Goal: Task Accomplishment & Management: Manage account settings

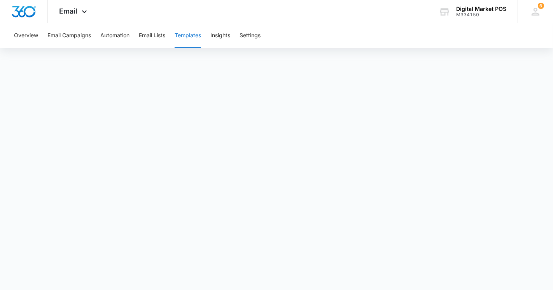
drag, startPoint x: 184, startPoint y: 36, endPoint x: 188, endPoint y: 33, distance: 4.9
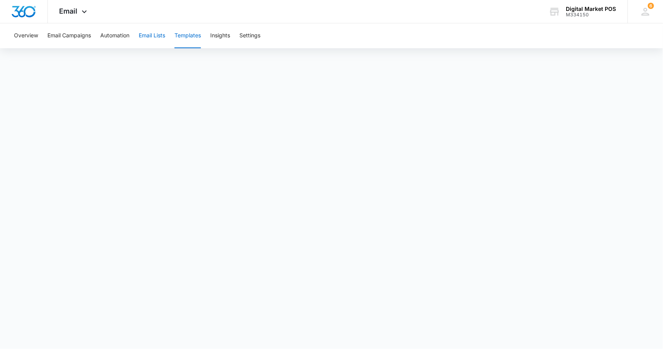
click at [150, 31] on button "Email Lists" at bounding box center [152, 35] width 26 height 25
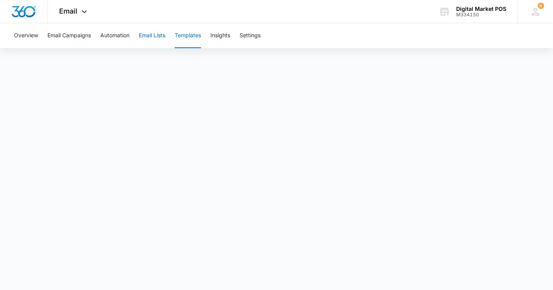
click at [149, 37] on button "Email Lists" at bounding box center [152, 35] width 26 height 25
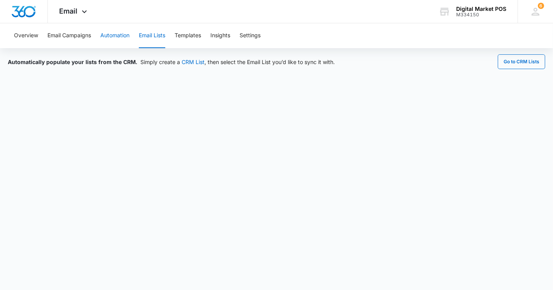
click at [119, 32] on button "Automation" at bounding box center [114, 35] width 29 height 25
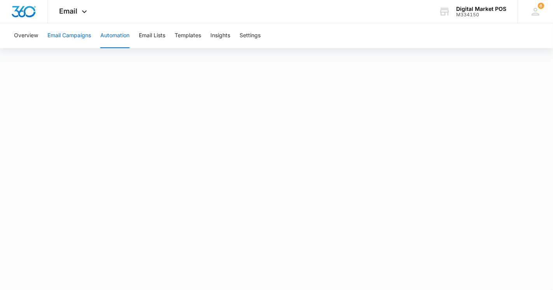
click at [72, 39] on button "Email Campaigns" at bounding box center [69, 35] width 44 height 25
click at [120, 34] on button "Automation" at bounding box center [114, 35] width 29 height 25
click at [82, 32] on button "Email Campaigns" at bounding box center [69, 35] width 44 height 25
click at [114, 40] on button "Automation" at bounding box center [114, 35] width 29 height 25
click at [191, 33] on button "Templates" at bounding box center [188, 35] width 26 height 25
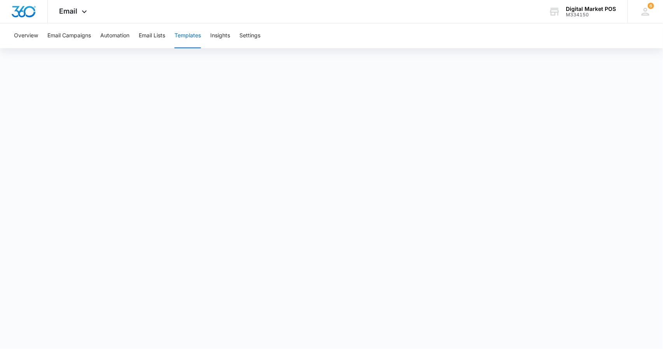
click at [96, 36] on div "Overview Email Campaigns Automation Email Lists Templates Insights Settings" at bounding box center [331, 35] width 645 height 25
click at [109, 38] on button "Automation" at bounding box center [114, 35] width 29 height 25
click at [160, 33] on button "Email Lists" at bounding box center [152, 35] width 26 height 25
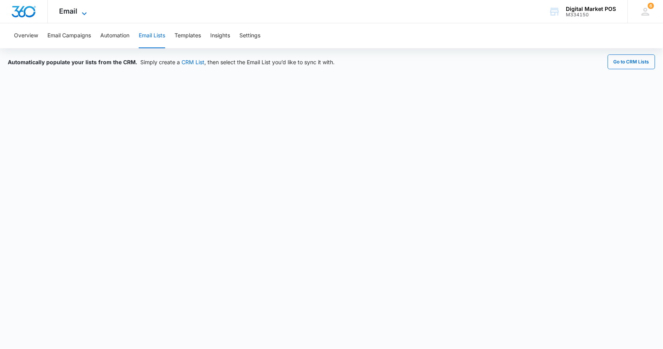
click at [84, 13] on icon at bounding box center [84, 13] width 9 height 9
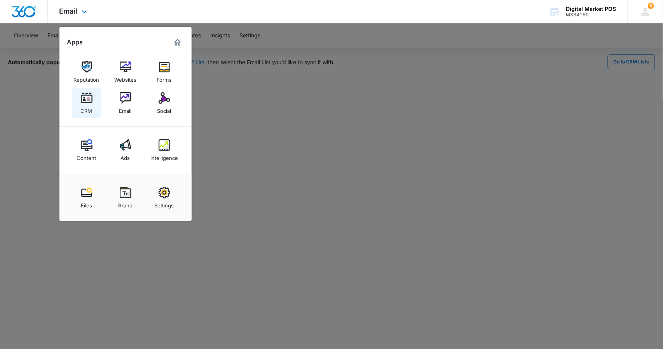
click at [92, 93] on img at bounding box center [87, 98] width 12 height 12
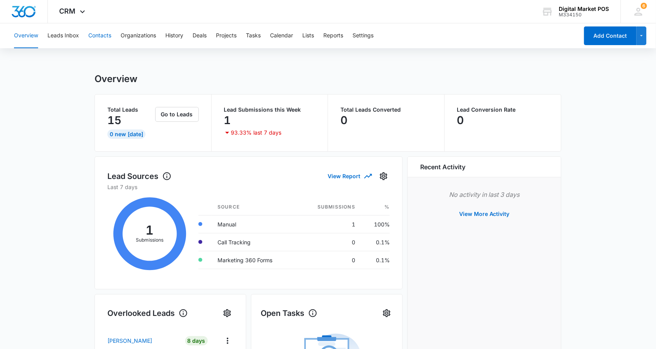
click at [93, 36] on button "Contacts" at bounding box center [99, 35] width 23 height 25
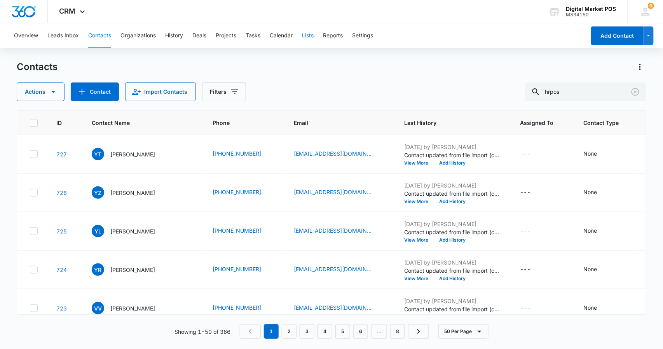
click at [311, 32] on button "Lists" at bounding box center [308, 35] width 12 height 25
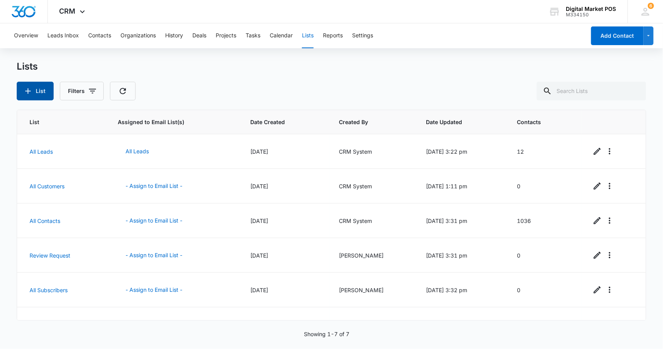
click at [31, 92] on icon "button" at bounding box center [27, 90] width 9 height 9
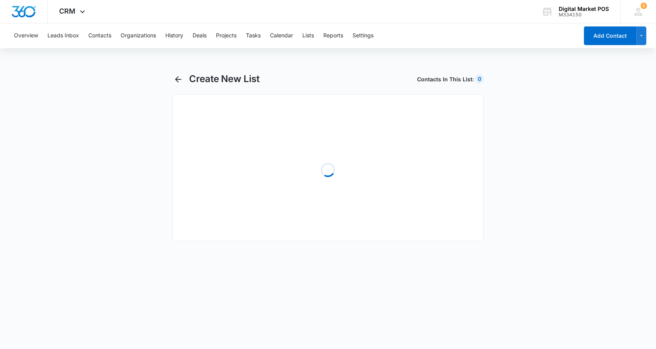
select select "31"
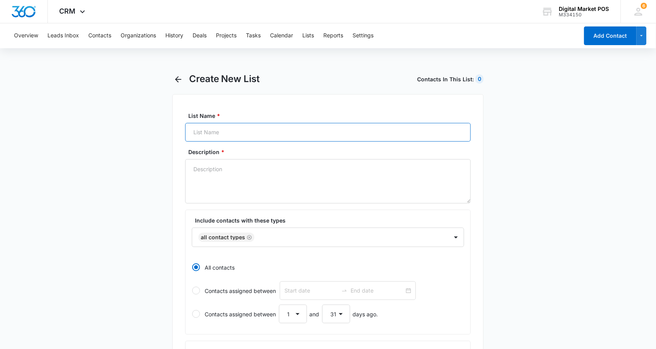
click at [228, 138] on input "List Name *" at bounding box center [327, 132] width 285 height 19
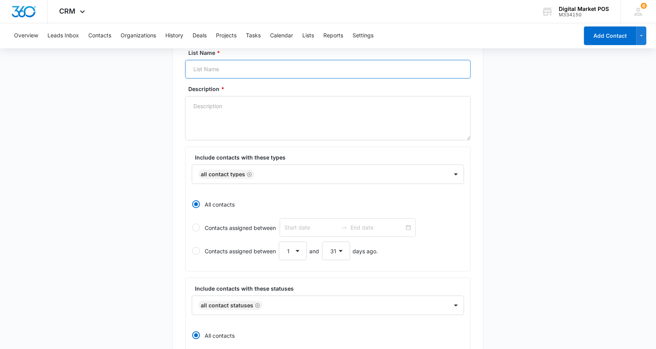
scroll to position [115, 0]
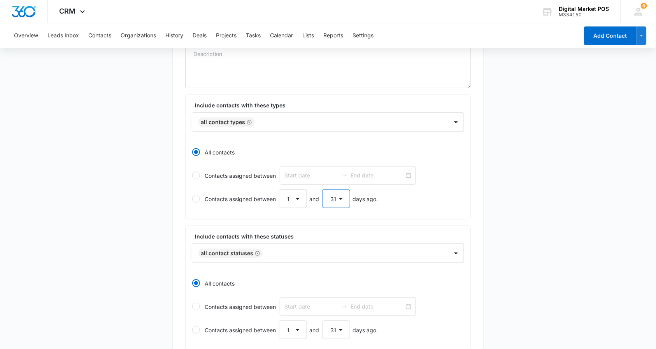
click at [346, 202] on select "1 2 3 4 5 6 7 8 9 10 11 12 13 14 15 16 17 18 19 20 21 22 23 24 25 26 27 28 29 3…" at bounding box center [336, 198] width 28 height 19
select select "2"
click at [322, 190] on select "1 2 3 4 5 6 7 8 9 10 11 12 13 14 15 16 17 18 19 20 21 22 23 24 25 26 27 28 29 3…" at bounding box center [336, 198] width 28 height 19
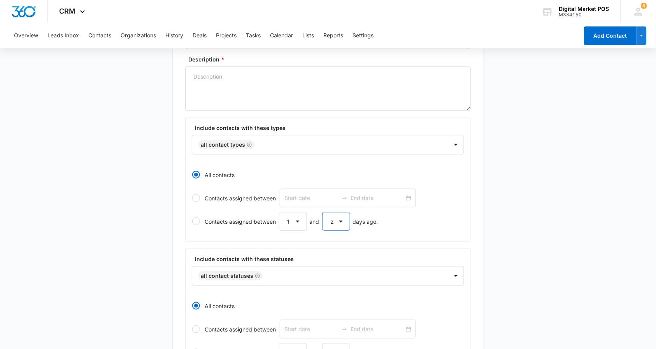
scroll to position [0, 0]
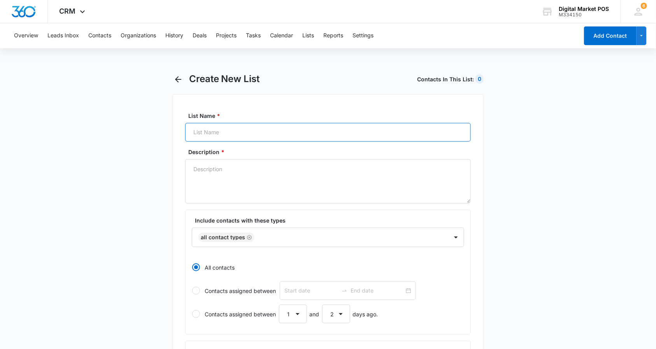
click at [236, 128] on input "List Name *" at bounding box center [327, 132] width 285 height 19
type input "[PERSON_NAME] First Run"
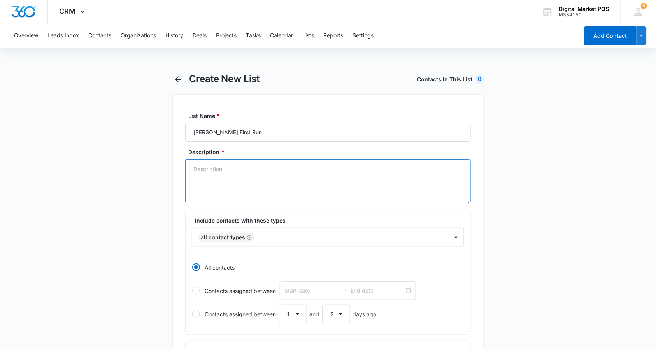
click at [229, 181] on textarea "Description *" at bounding box center [327, 181] width 285 height 44
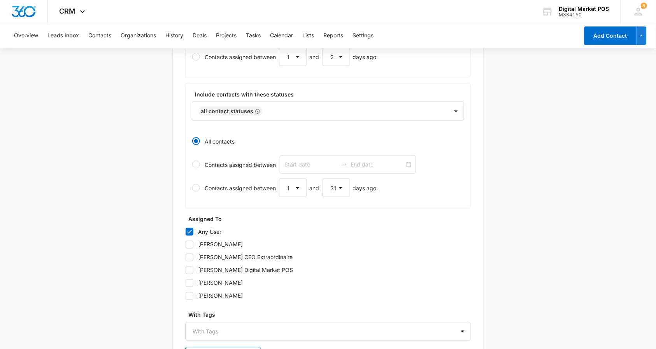
scroll to position [167, 0]
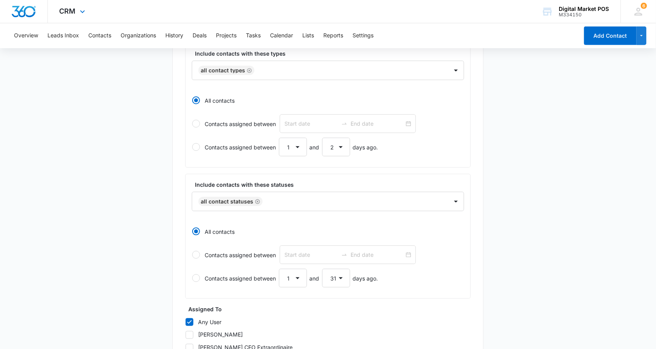
type textarea "Leads from this week."
click at [288, 149] on select "1 2 3 4 5 6 7 8 9 10 11 12 13 14 15 16 17 18 19 20 21 22 23 24 25 26 27 28 29 3…" at bounding box center [293, 147] width 28 height 19
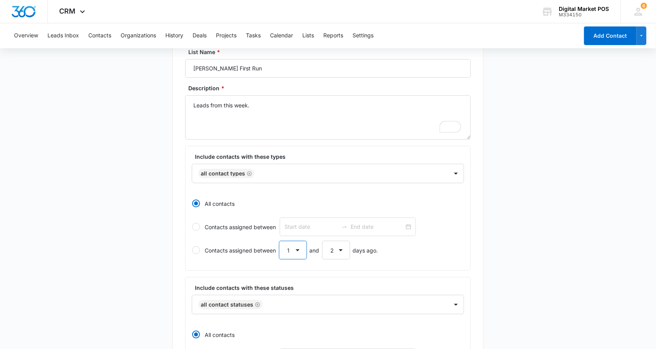
scroll to position [63, 0]
click at [339, 248] on select "1 2 3 4 5 6 7 8 9 10 11 12 13 14 15 16 17 18 19 20 21 22 23 24 25 26 27 28 29 3…" at bounding box center [336, 250] width 28 height 19
select select "7"
click at [322, 242] on select "1 2 3 4 5 6 7 8 9 10 11 12 13 14 15 16 17 18 19 20 21 22 23 24 25 26 27 28 29 3…" at bounding box center [336, 250] width 28 height 19
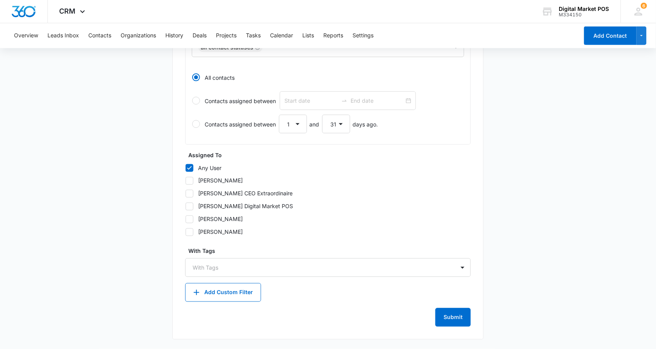
scroll to position [322, 0]
click at [552, 33] on icon "button" at bounding box center [641, 35] width 7 height 9
drag, startPoint x: 464, startPoint y: 78, endPoint x: 470, endPoint y: 78, distance: 6.6
click at [467, 78] on div "Include contacts with these statuses All Contact Statuses All contacts Contacts…" at bounding box center [327, 82] width 285 height 125
click at [552, 31] on button "Add Contact" at bounding box center [610, 35] width 52 height 19
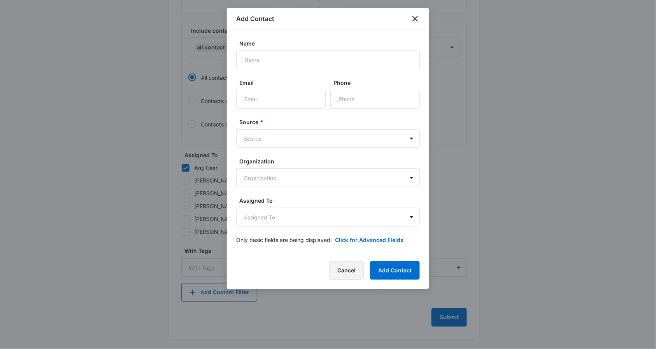
click at [333, 267] on button "Cancel" at bounding box center [346, 270] width 35 height 19
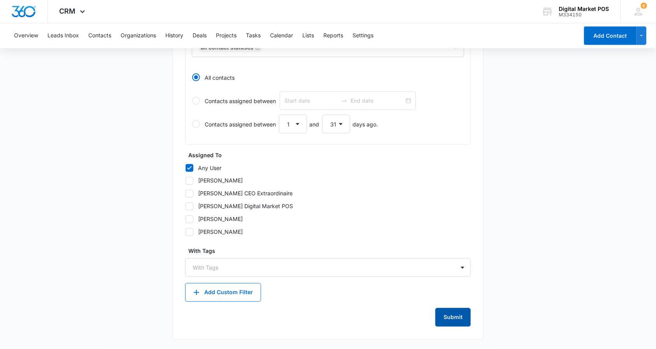
click at [442, 290] on button "Submit" at bounding box center [452, 317] width 35 height 19
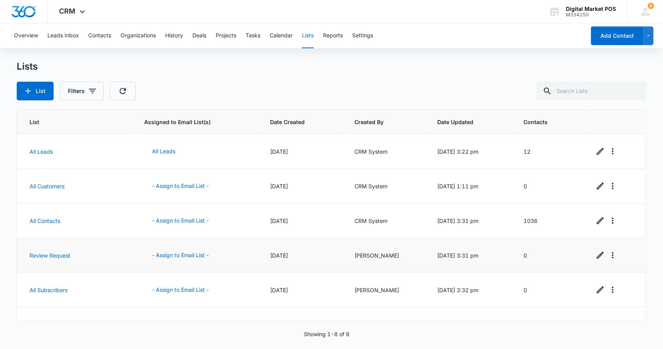
scroll to position [92, 0]
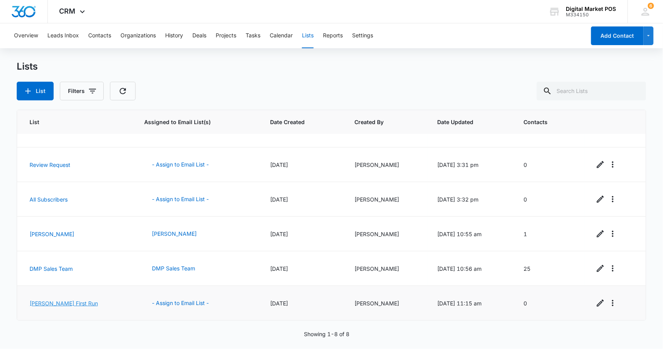
click at [44, 290] on link "[PERSON_NAME] First Run" at bounding box center [64, 303] width 68 height 7
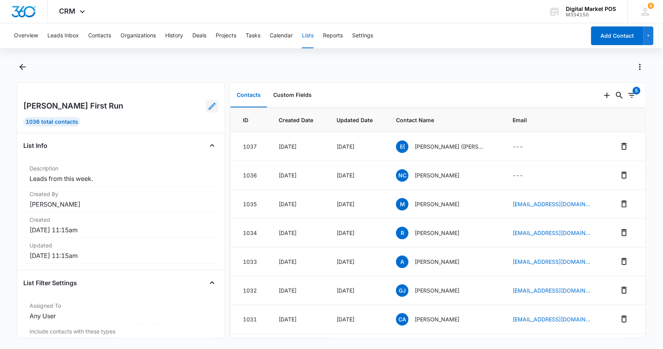
click at [208, 110] on icon at bounding box center [212, 105] width 9 height 9
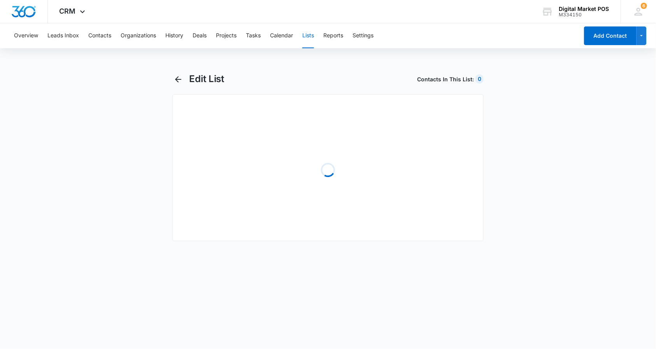
select select "31"
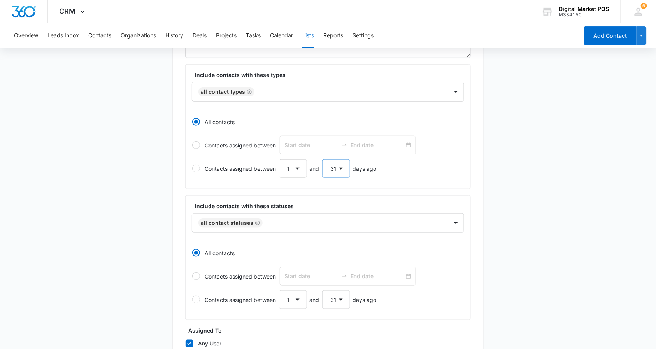
scroll to position [115, 0]
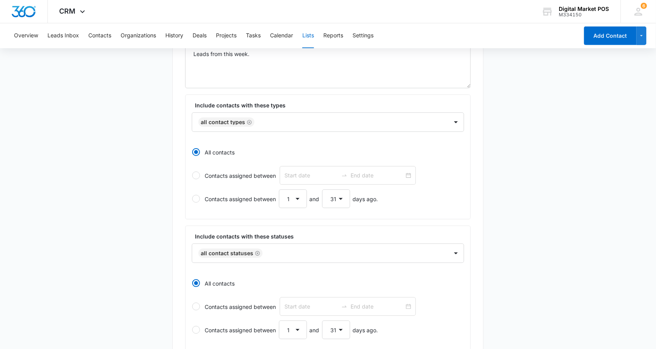
click at [198, 201] on div at bounding box center [196, 199] width 8 height 8
click at [192, 199] on input "Contacts assigned between 1 2 3 4 5 6 7 8 9 10 11 12 13 14 15 16 17 18 19 20 21…" at bounding box center [192, 199] width 0 height 0
radio input "false"
radio input "true"
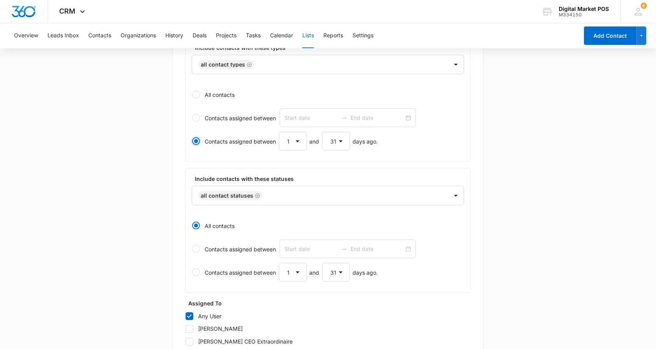
scroll to position [219, 0]
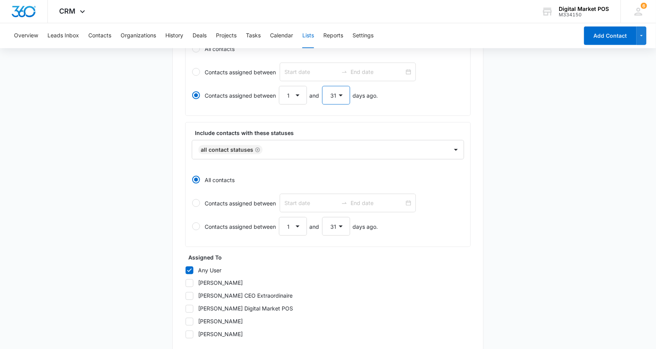
click at [344, 101] on select "1 2 3 4 5 6 7 8 9 10 11 12 13 14 15 16 17 18 19 20 21 22 23 24 25 26 27 28 29 3…" at bounding box center [336, 95] width 28 height 19
select select "7"
click at [322, 86] on select "1 2 3 4 5 6 7 8 9 10 11 12 13 14 15 16 17 18 19 20 21 22 23 24 25 26 27 28 29 3…" at bounding box center [336, 95] width 28 height 19
click at [219, 231] on div "Contacts assigned between 1 2 3 4 5 6 7 8 9 10 11 12 13 14 15 16 17 18 19 20 21…" at bounding box center [291, 226] width 173 height 19
click at [192, 227] on input "Contacts assigned between 1 2 3 4 5 6 7 8 9 10 11 12 13 14 15 16 17 18 19 20 21…" at bounding box center [192, 226] width 0 height 0
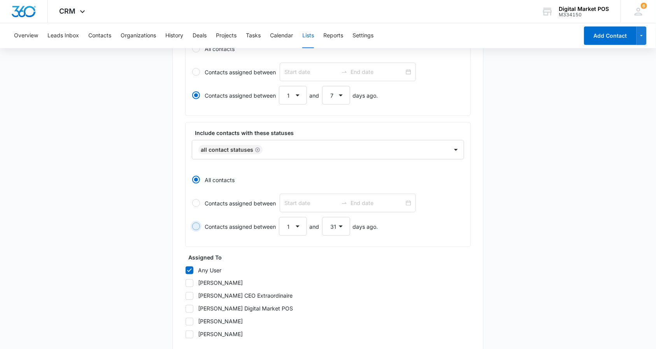
radio input "false"
radio input "true"
click at [329, 227] on select "1 2 3 4 5 6 7 8 9 10 11 12 13 14 15 16 17 18 19 20 21 22 23 24 25 26 27 28 29 3…" at bounding box center [336, 226] width 28 height 19
select select "7"
click at [322, 218] on select "1 2 3 4 5 6 7 8 9 10 11 12 13 14 15 16 17 18 19 20 21 22 23 24 25 26 27 28 29 3…" at bounding box center [336, 226] width 28 height 19
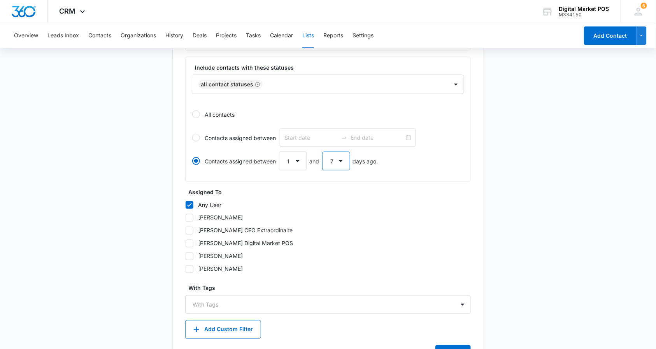
scroll to position [322, 0]
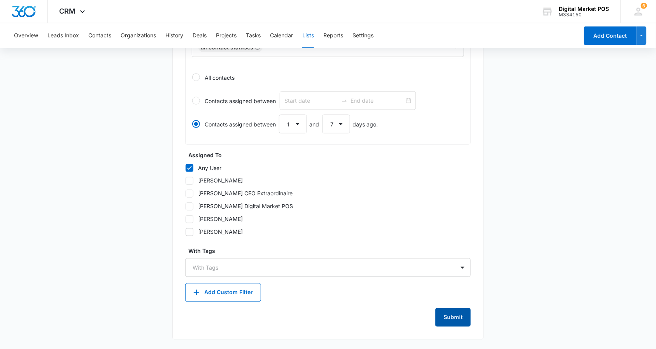
click at [442, 311] on button "Submit" at bounding box center [452, 317] width 35 height 19
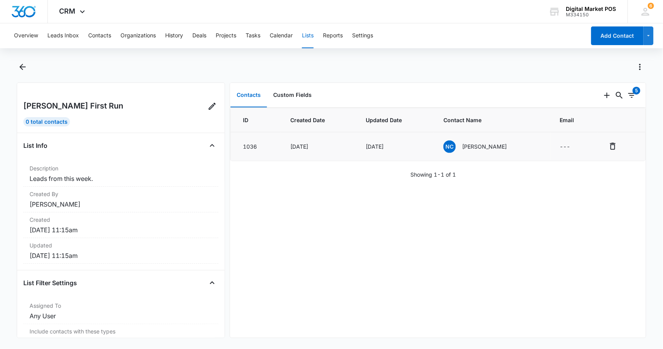
click at [551, 155] on td "---" at bounding box center [574, 146] width 47 height 29
click at [21, 67] on icon "Back" at bounding box center [22, 67] width 6 height 6
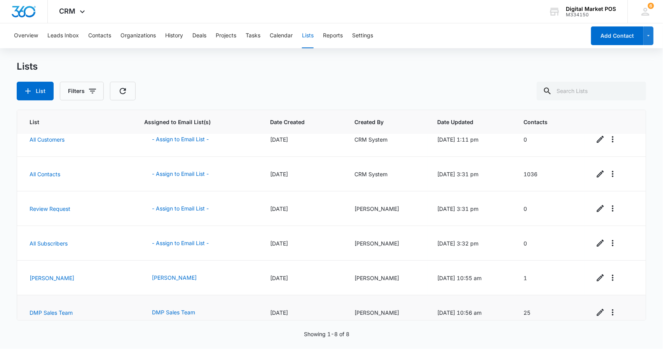
scroll to position [92, 0]
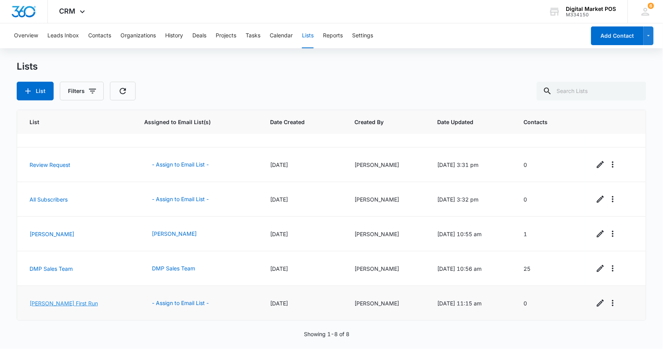
click at [59, 300] on link "[PERSON_NAME] First Run" at bounding box center [64, 303] width 68 height 7
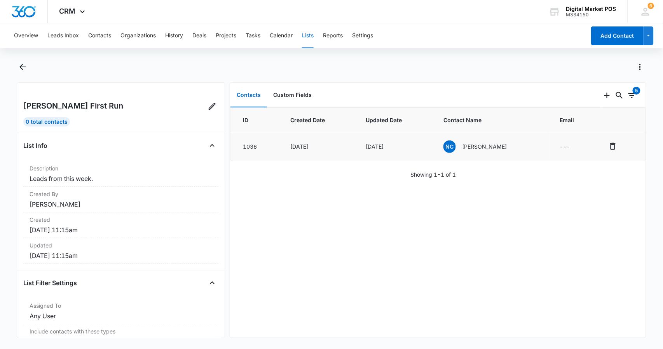
click at [455, 145] on span "NC" at bounding box center [450, 146] width 12 height 12
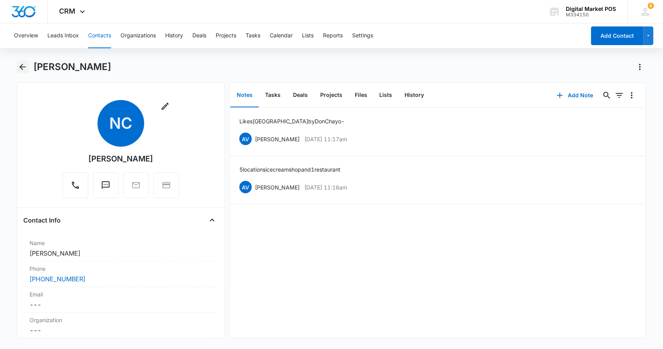
click at [25, 64] on icon "Back" at bounding box center [22, 66] width 9 height 9
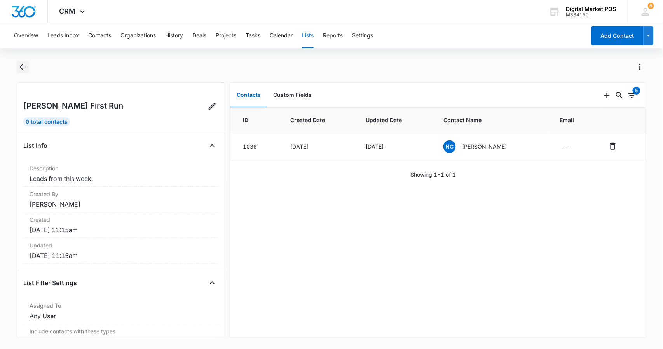
click at [24, 66] on icon "Back" at bounding box center [22, 66] width 9 height 9
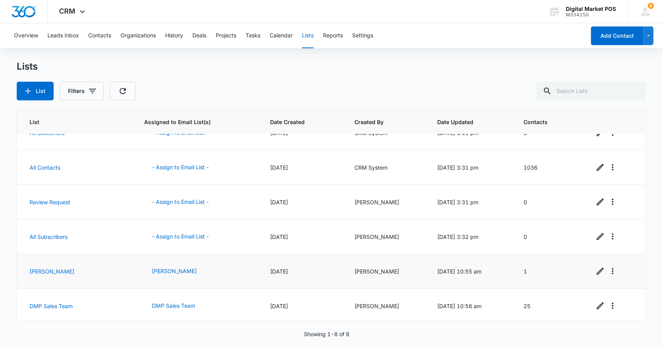
scroll to position [92, 0]
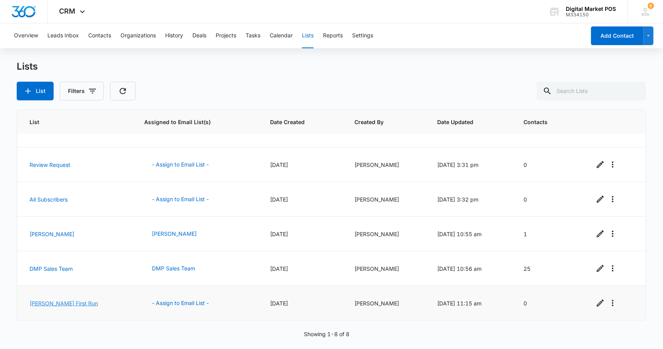
click at [45, 302] on link "[PERSON_NAME] First Run" at bounding box center [64, 303] width 68 height 7
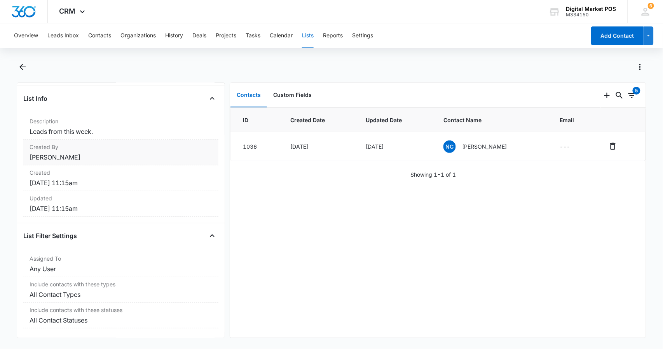
scroll to position [56, 0]
click at [379, 235] on div "ID Created Date Updated Date Contact Name Email [DATE], [DATE], 2025 [GEOGRAPHI…" at bounding box center [438, 223] width 416 height 230
click at [307, 37] on button "Lists" at bounding box center [308, 35] width 12 height 25
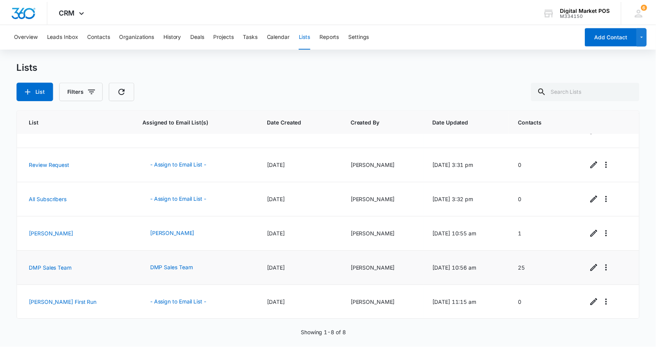
scroll to position [92, 0]
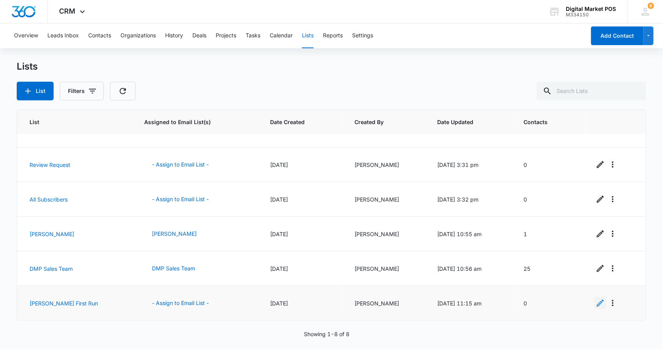
click at [597, 300] on icon "Edit" at bounding box center [600, 302] width 7 height 7
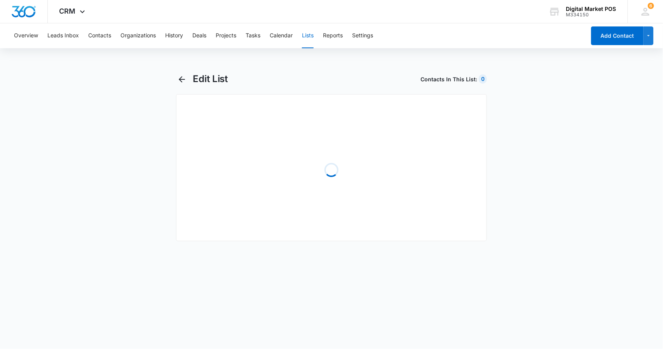
select select "7"
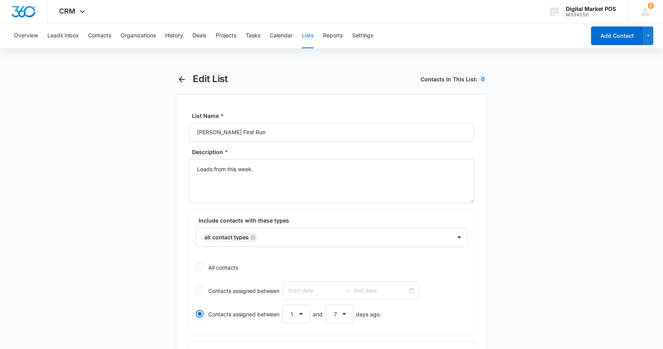
radio input "true"
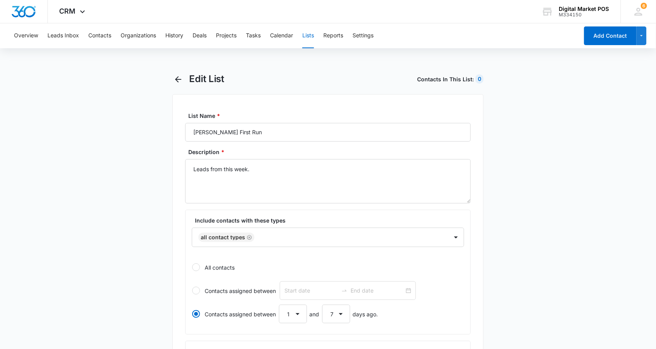
scroll to position [259, 0]
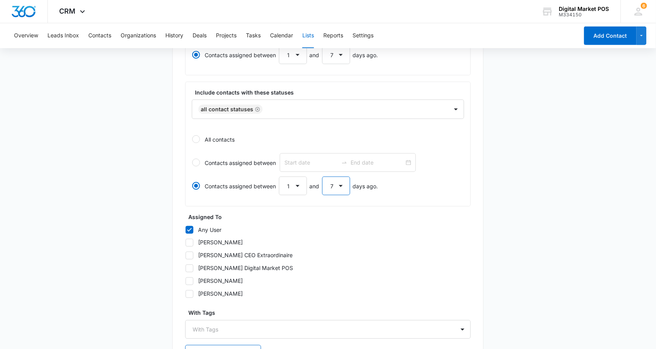
click at [340, 192] on select "1 2 3 4 5 6 7 8 9 10 11 12 13 14 15 16 17 18 19 20 21 22 23 24 25 26 27 28 29 3…" at bounding box center [336, 186] width 28 height 19
select select "10"
click at [322, 177] on select "1 2 3 4 5 6 7 8 9 10 11 12 13 14 15 16 17 18 19 20 21 22 23 24 25 26 27 28 29 3…" at bounding box center [336, 186] width 28 height 19
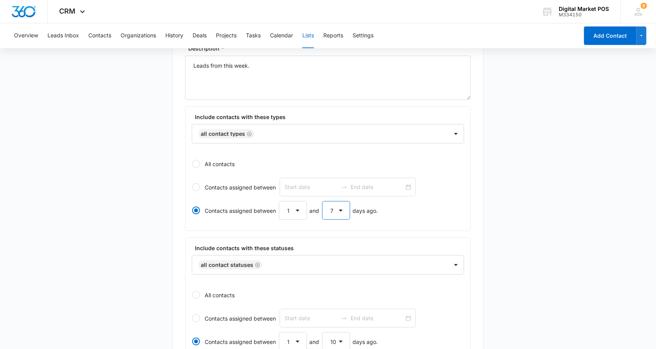
click at [337, 209] on select "1 2 3 4 5 6 7 8 9 10 11 12 13 14 15 16 17 18 19 20 21 22 23 24 25 26 27 28 29 3…" at bounding box center [336, 210] width 28 height 19
select select "10"
click at [322, 201] on select "1 2 3 4 5 6 7 8 9 10 11 12 13 14 15 16 17 18 19 20 21 22 23 24 25 26 27 28 29 3…" at bounding box center [336, 210] width 28 height 19
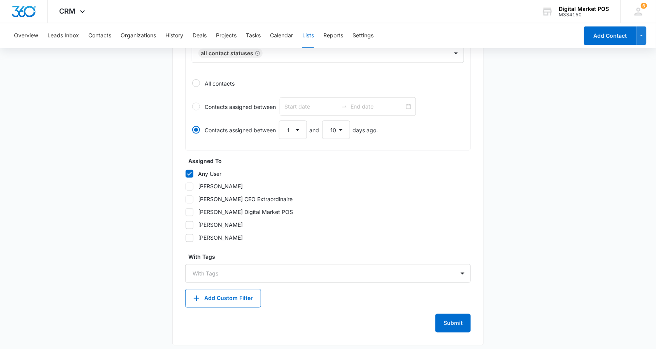
scroll to position [322, 0]
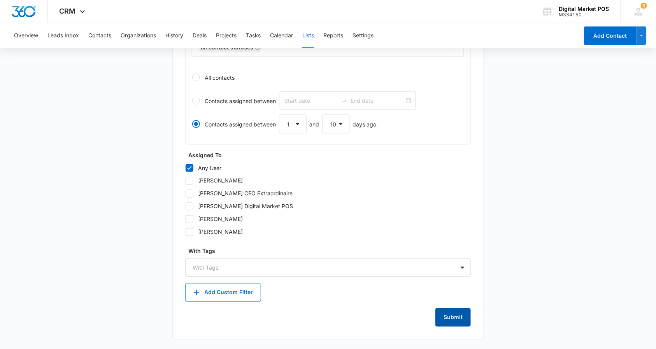
click at [464, 309] on button "Submit" at bounding box center [452, 317] width 35 height 19
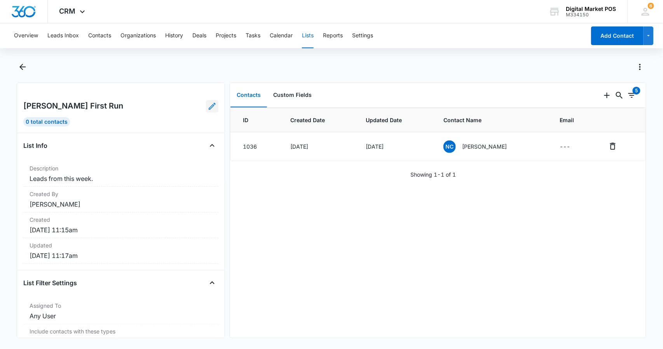
click at [208, 106] on icon at bounding box center [212, 105] width 9 height 9
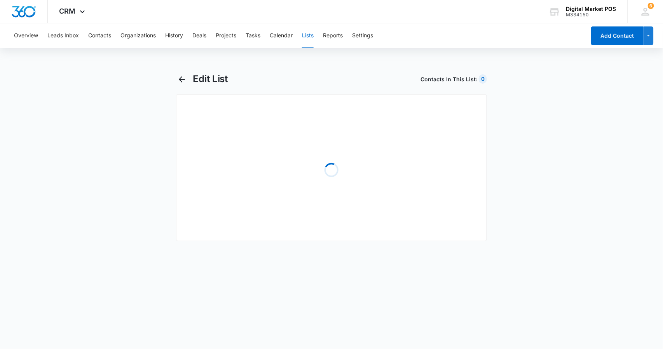
select select "10"
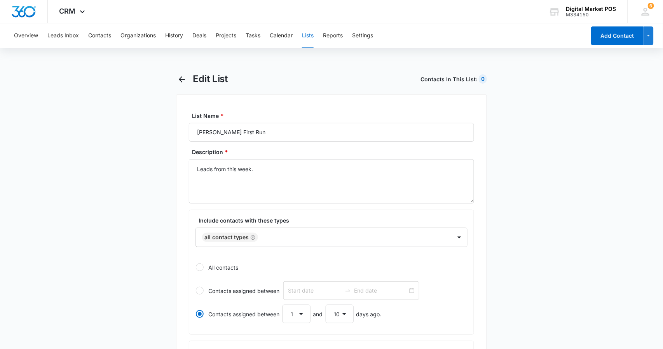
radio input "true"
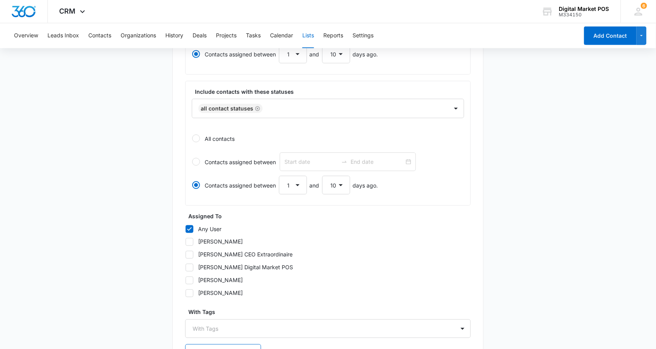
scroll to position [259, 0]
click at [192, 233] on icon at bounding box center [189, 229] width 7 height 7
click at [185, 230] on input "Any User" at bounding box center [185, 229] width 0 height 0
checkbox input "false"
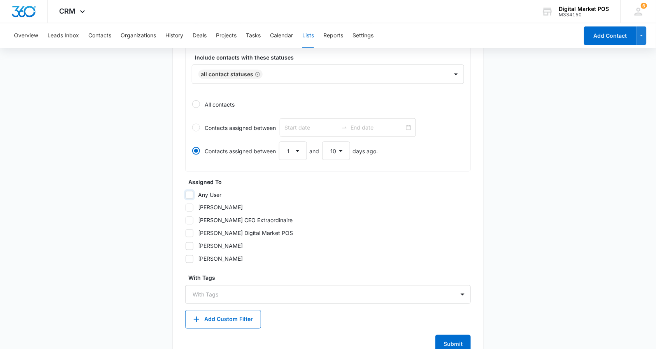
scroll to position [322, 0]
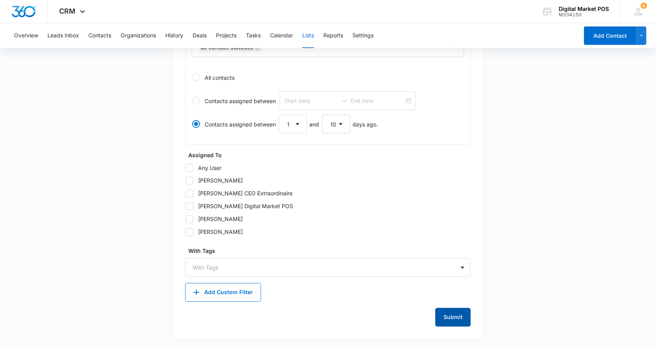
click at [450, 319] on button "Submit" at bounding box center [452, 317] width 35 height 19
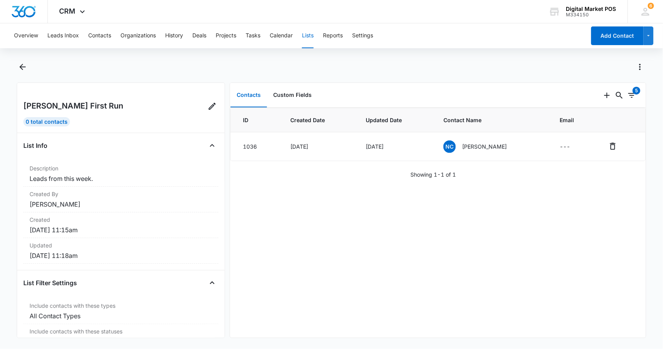
click at [212, 108] on div "Alberto First Run 0 Total Contacts List Info Description Leads from this week. …" at bounding box center [121, 209] width 208 height 255
click at [208, 103] on icon at bounding box center [212, 105] width 9 height 9
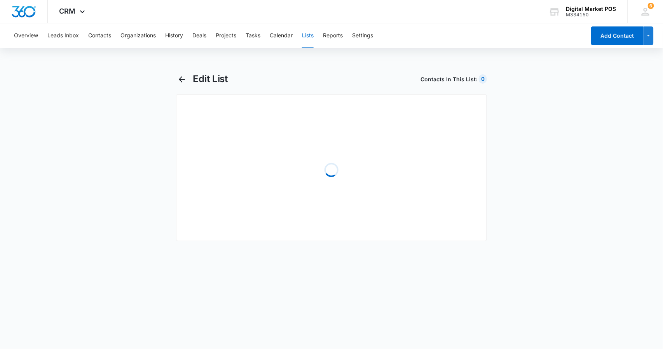
select select "10"
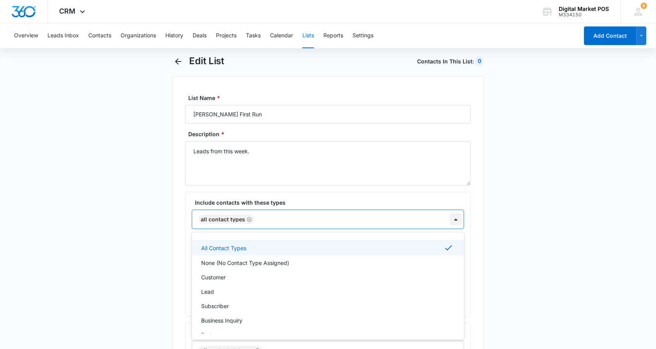
click at [458, 229] on div "7 results available. Use Up and Down to choose options, press Enter to select t…" at bounding box center [328, 219] width 272 height 19
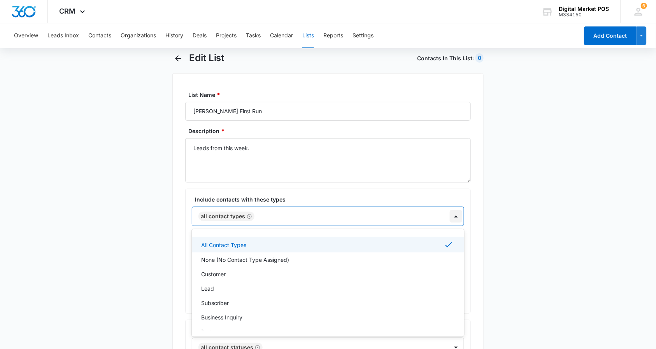
scroll to position [23, 0]
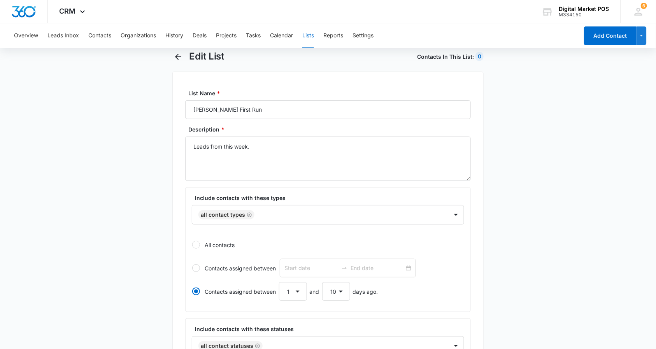
click at [516, 240] on main "Edit List Contacts In This List : 0 List Name * Alberto First Run Description *…" at bounding box center [328, 349] width 656 height 596
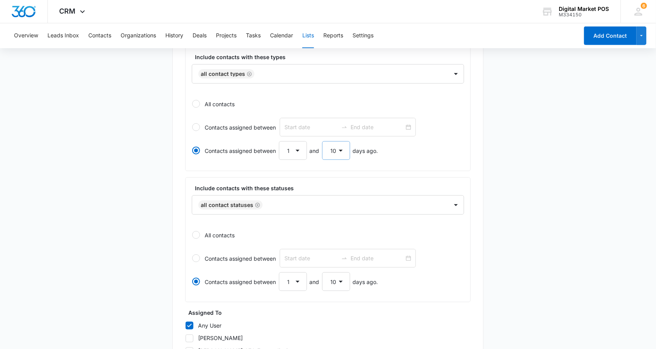
scroll to position [178, 0]
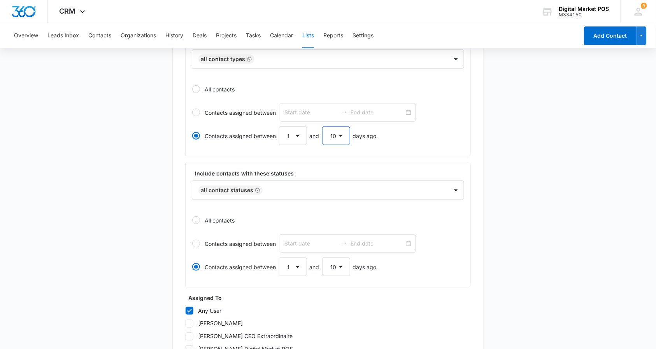
click at [339, 131] on select "1 2 3 4 5 6 7 8 9 10 11 12 13 14 15 16 17 18 19 20 21 22 23 24 25 26 27 28 29 3…" at bounding box center [336, 135] width 28 height 19
select select "14"
click at [322, 127] on select "1 2 3 4 5 6 7 8 9 10 11 12 13 14 15 16 17 18 19 20 21 22 23 24 25 26 27 28 29 3…" at bounding box center [336, 135] width 28 height 19
click at [330, 267] on select "1 2 3 4 5 6 7 8 9 10 11 12 13 14 15 16 17 18 19 20 21 22 23 24 25 26 27 28 29 3…" at bounding box center [336, 266] width 28 height 19
select select "14"
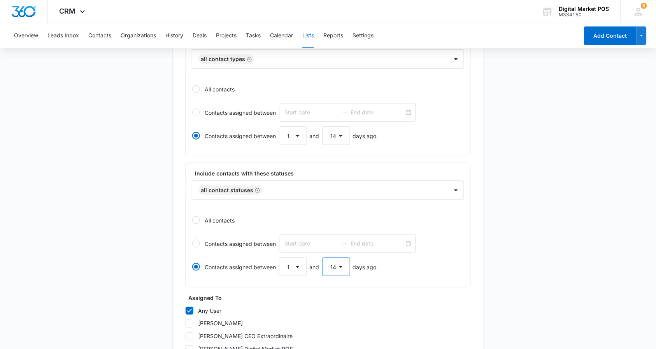
click at [322, 258] on select "1 2 3 4 5 6 7 8 9 10 11 12 13 14 15 16 17 18 19 20 21 22 23 24 25 26 27 28 29 3…" at bounding box center [336, 266] width 28 height 19
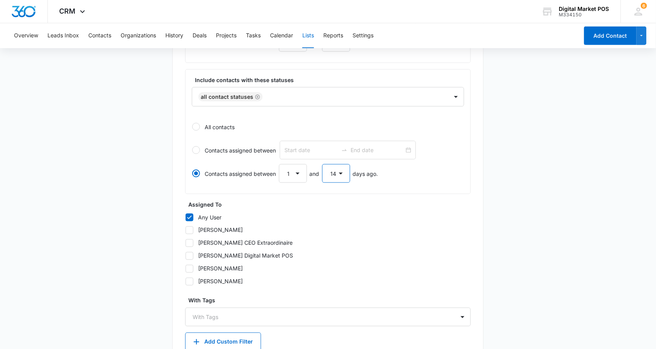
scroll to position [322, 0]
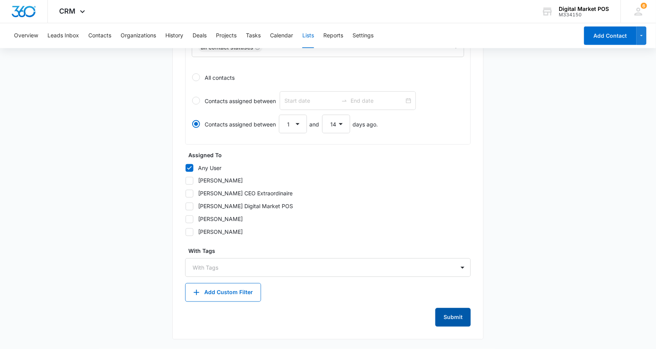
click at [446, 313] on button "Submit" at bounding box center [452, 317] width 35 height 19
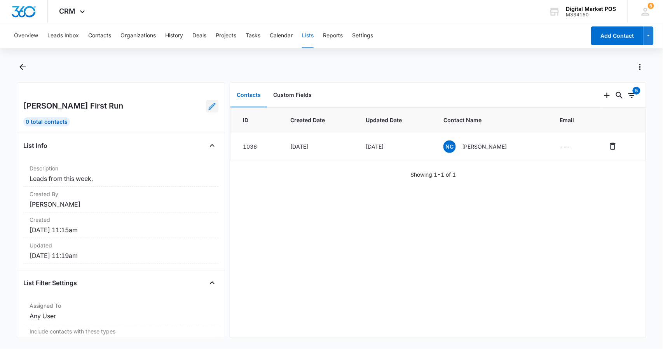
click at [206, 111] on link at bounding box center [212, 106] width 12 height 12
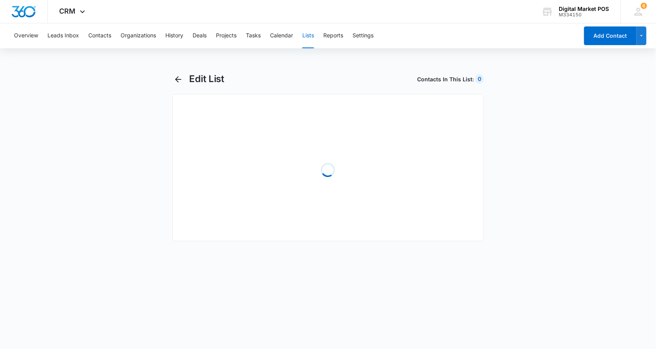
select select "14"
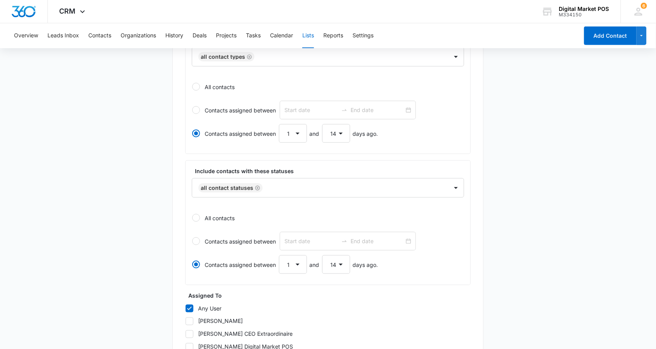
scroll to position [207, 0]
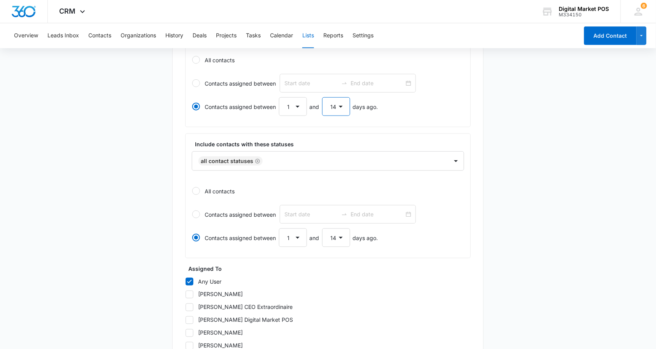
click at [335, 110] on select "1 2 3 4 5 6 7 8 9 10 11 12 13 14 15 16 17 18 19 20 21 22 23 24 25 26 27 28 29 3…" at bounding box center [336, 106] width 28 height 19
select select "16"
click at [322, 98] on select "1 2 3 4 5 6 7 8 9 10 11 12 13 14 15 16 17 18 19 20 21 22 23 24 25 26 27 28 29 3…" at bounding box center [336, 106] width 28 height 19
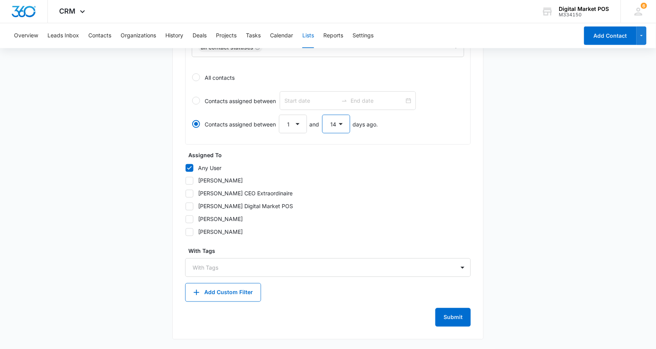
click at [326, 122] on select "1 2 3 4 5 6 7 8 9 10 11 12 13 14 15 16 17 18 19 20 21 22 23 24 25 26 27 28 29 3…" at bounding box center [336, 124] width 28 height 19
select select "16"
click at [322, 115] on select "1 2 3 4 5 6 7 8 9 10 11 12 13 14 15 16 17 18 19 20 21 22 23 24 25 26 27 28 29 3…" at bounding box center [336, 124] width 28 height 19
click at [450, 315] on button "Submit" at bounding box center [452, 317] width 35 height 19
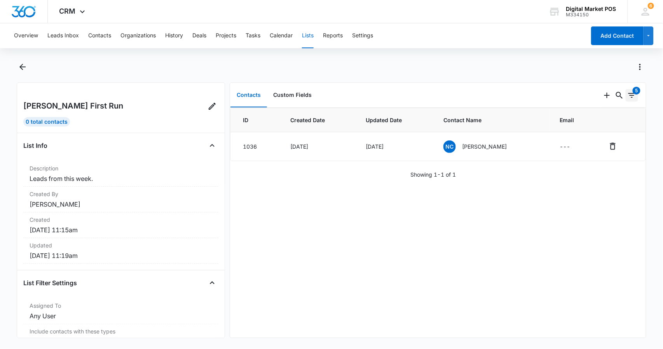
click at [628, 96] on icon "Filters" at bounding box center [632, 95] width 9 height 9
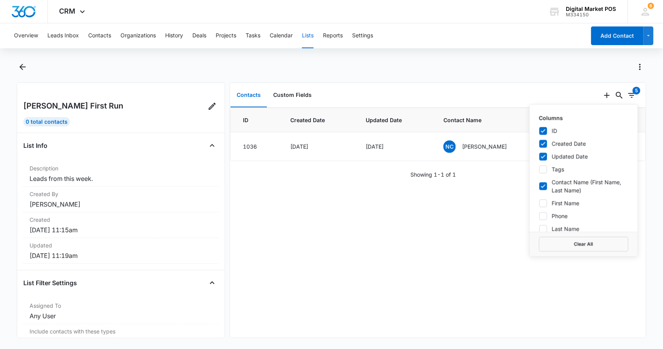
click at [403, 241] on div "ID Created Date Updated Date Contact Name Email [DATE], [DATE], 2025 [GEOGRAPHI…" at bounding box center [438, 223] width 416 height 230
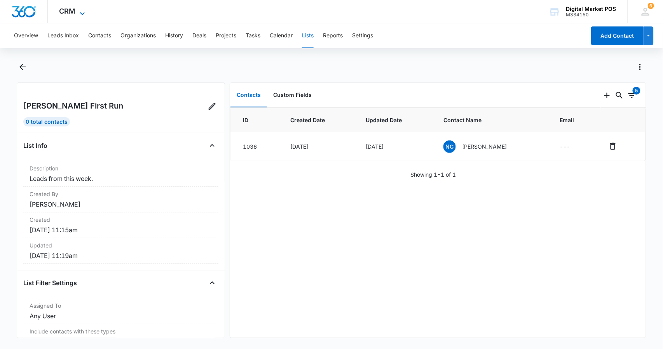
click at [64, 15] on span "CRM" at bounding box center [67, 11] width 16 height 8
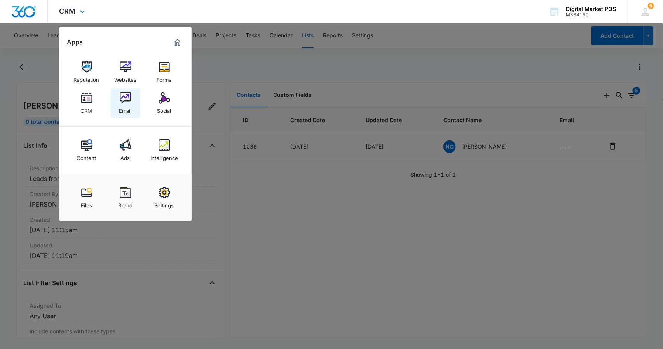
click at [117, 97] on link "Email" at bounding box center [126, 103] width 30 height 30
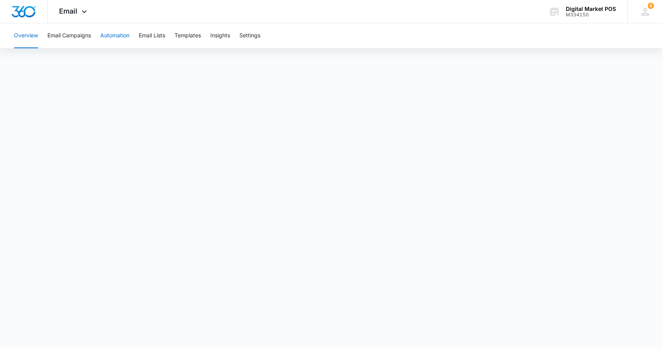
click at [103, 38] on button "Automation" at bounding box center [114, 35] width 29 height 25
click at [61, 36] on button "Email Campaigns" at bounding box center [69, 35] width 44 height 25
